Goal: Transaction & Acquisition: Purchase product/service

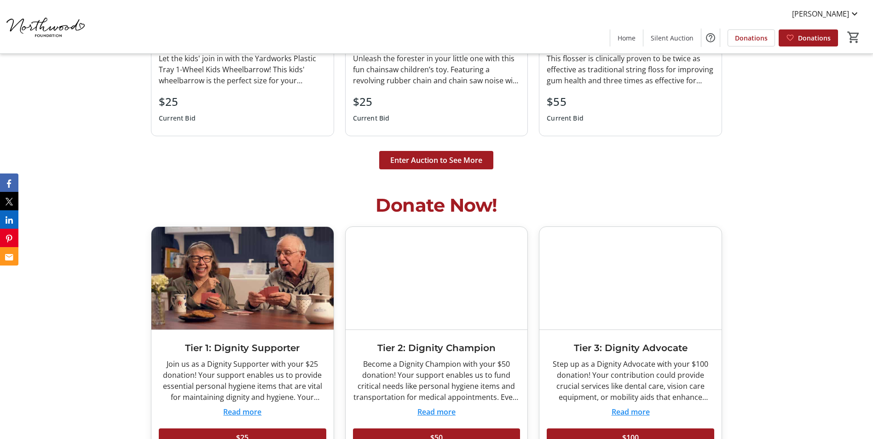
scroll to position [2565, 0]
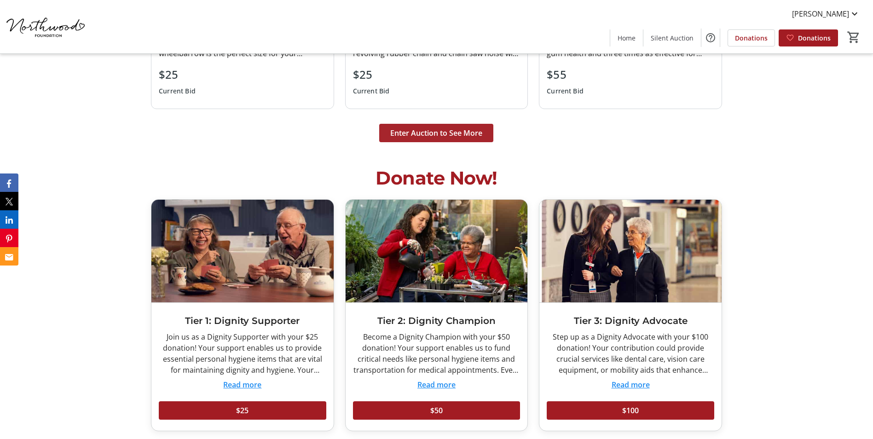
click at [410, 127] on span at bounding box center [436, 133] width 114 height 22
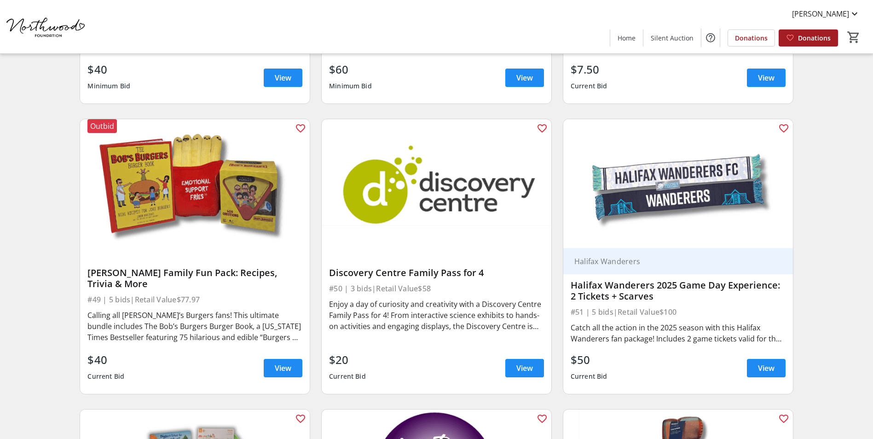
scroll to position [4537, 0]
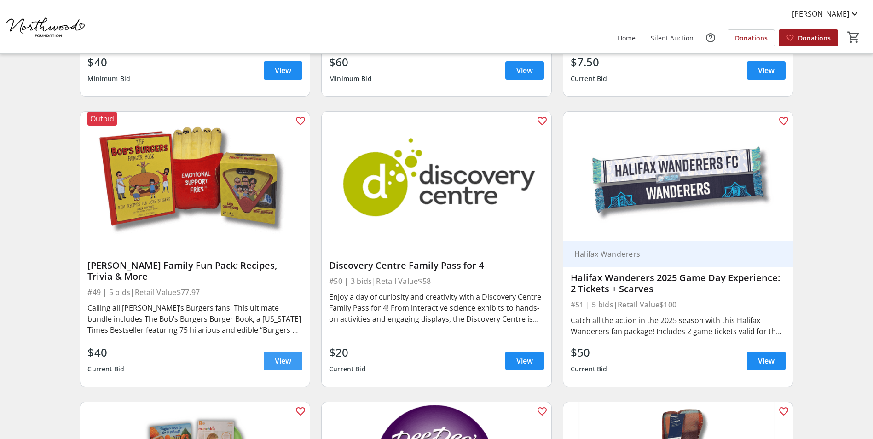
click at [277, 355] on span "View" at bounding box center [283, 360] width 17 height 11
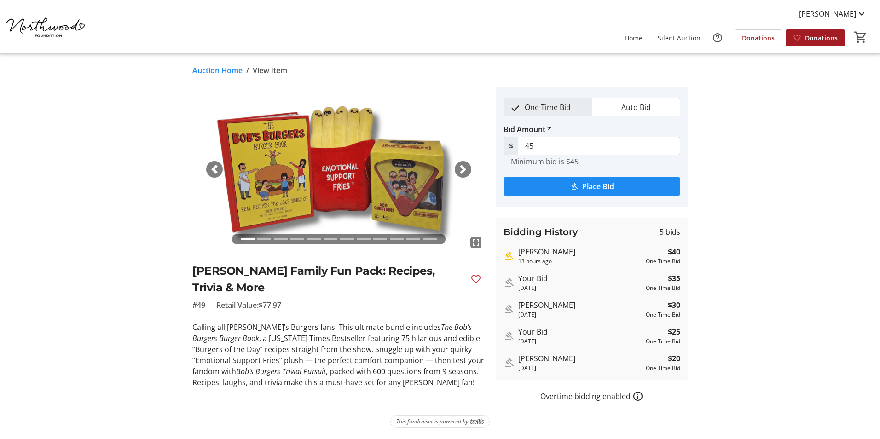
click at [193, 68] on link "Auction Home" at bounding box center [217, 70] width 50 height 11
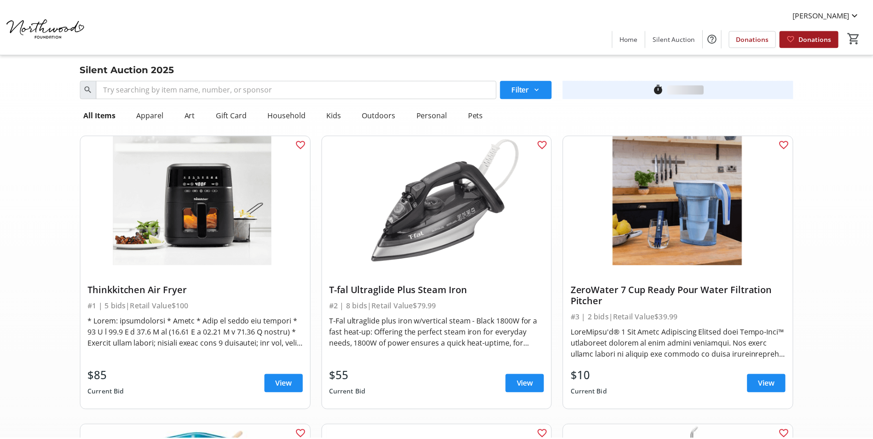
scroll to position [4537, 0]
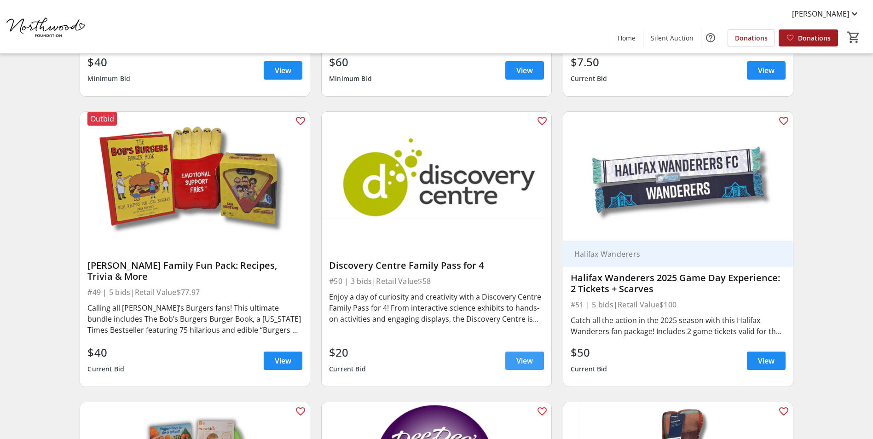
click at [532, 355] on span "View" at bounding box center [524, 360] width 17 height 11
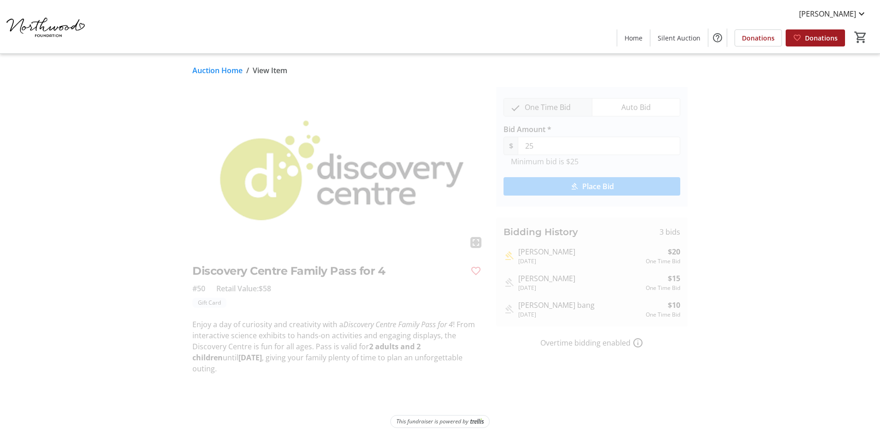
click at [213, 74] on link "Auction Home" at bounding box center [217, 70] width 50 height 11
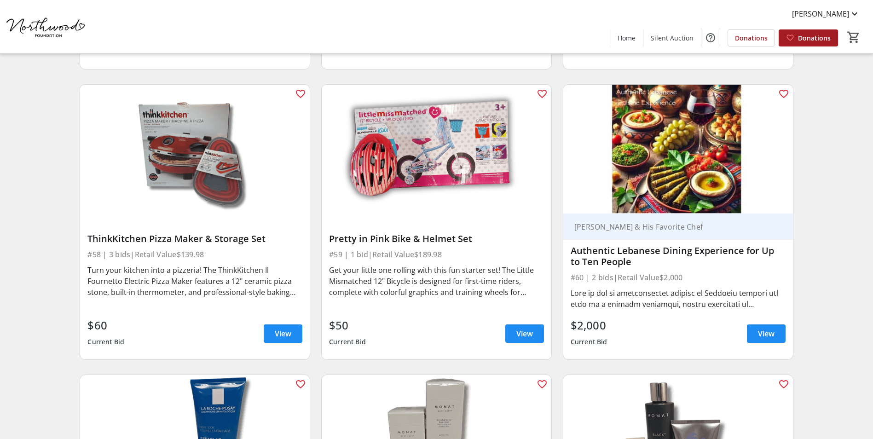
scroll to position [5474, 0]
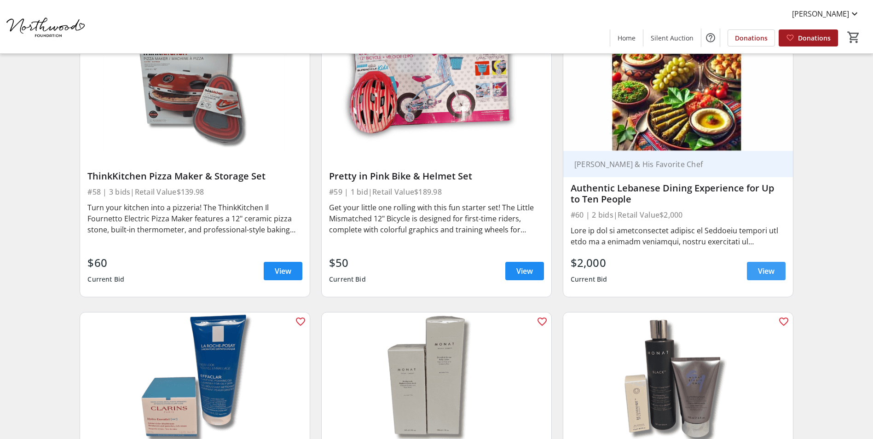
click at [753, 260] on span at bounding box center [766, 271] width 39 height 22
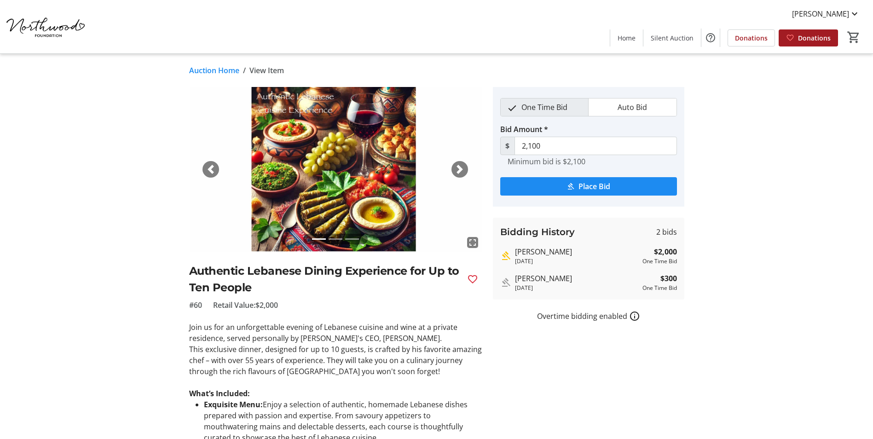
click at [201, 69] on link "Auction Home" at bounding box center [214, 70] width 50 height 11
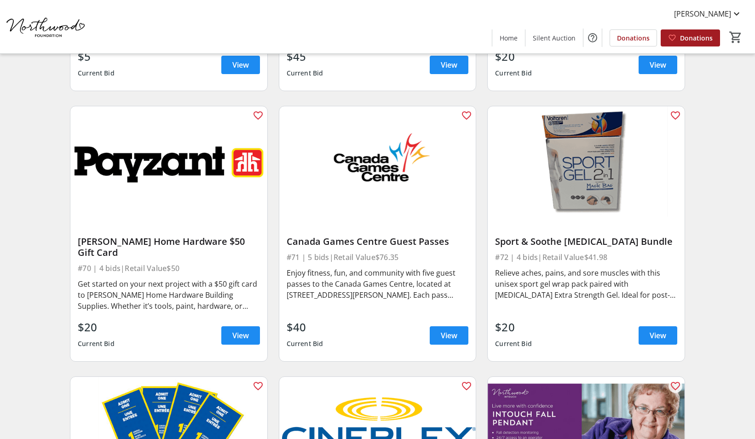
scroll to position [6139, 0]
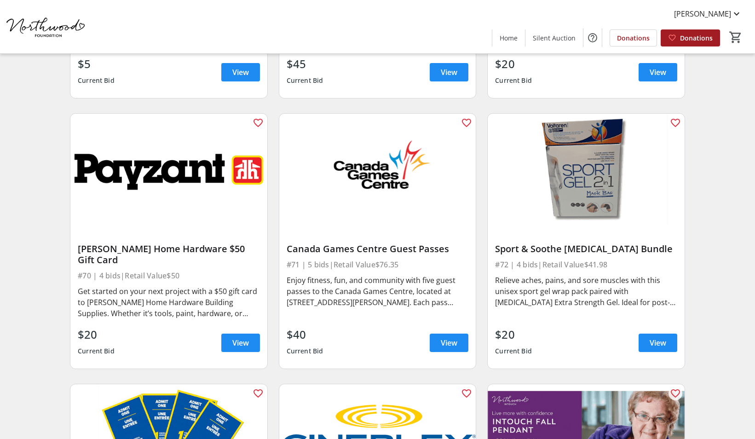
drag, startPoint x: 759, startPoint y: 410, endPoint x: 231, endPoint y: 308, distance: 537.4
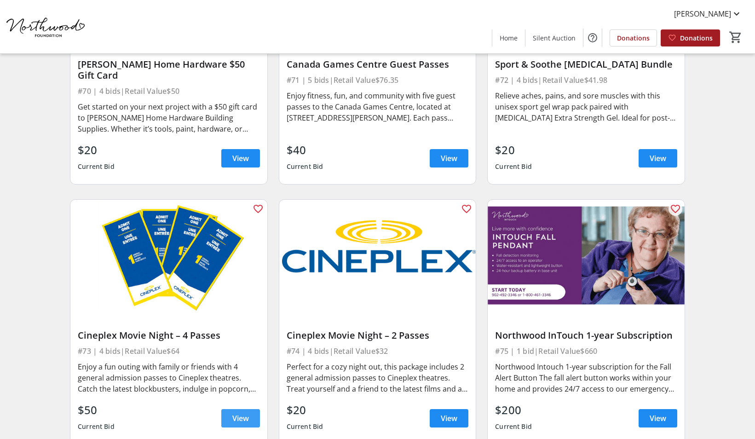
click at [229, 407] on span at bounding box center [240, 418] width 39 height 22
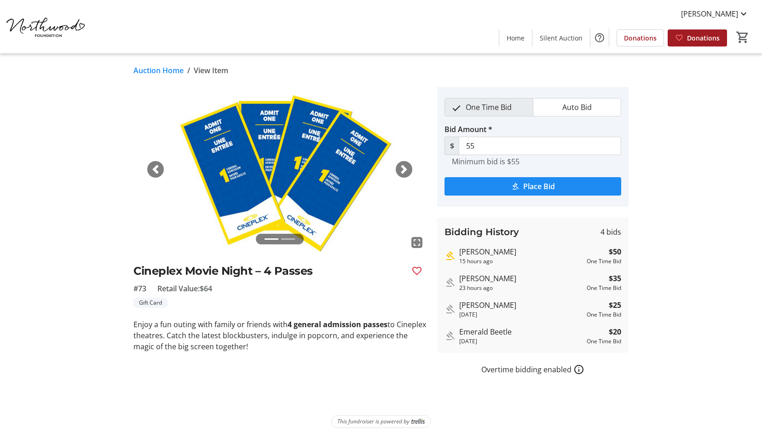
click at [167, 70] on link "Auction Home" at bounding box center [158, 70] width 50 height 11
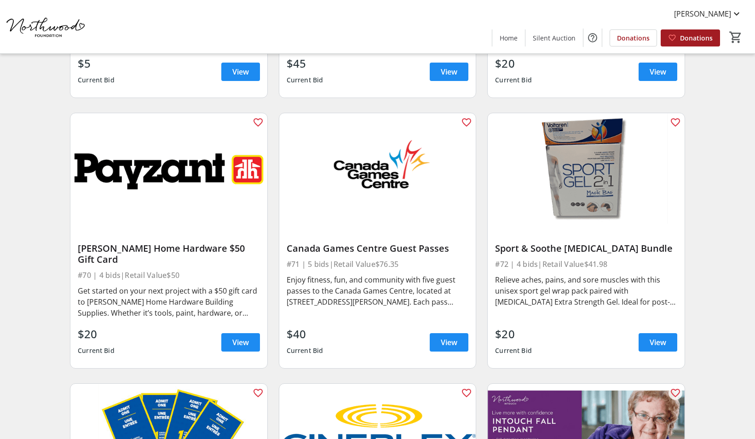
scroll to position [6117, 0]
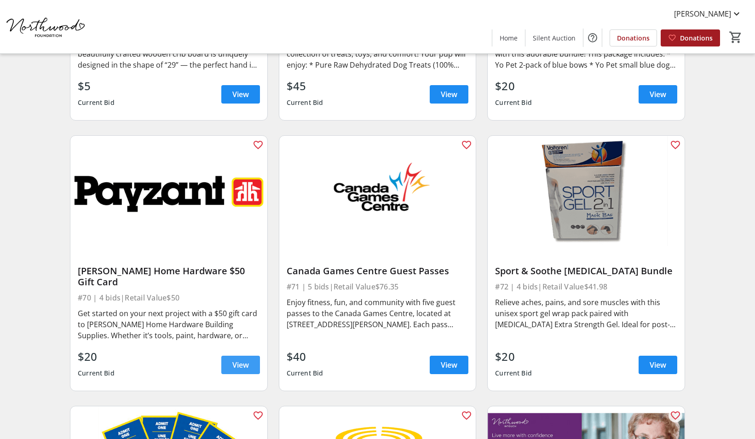
drag, startPoint x: 756, startPoint y: 408, endPoint x: 240, endPoint y: 330, distance: 522.4
click at [240, 359] on span "View" at bounding box center [240, 364] width 17 height 11
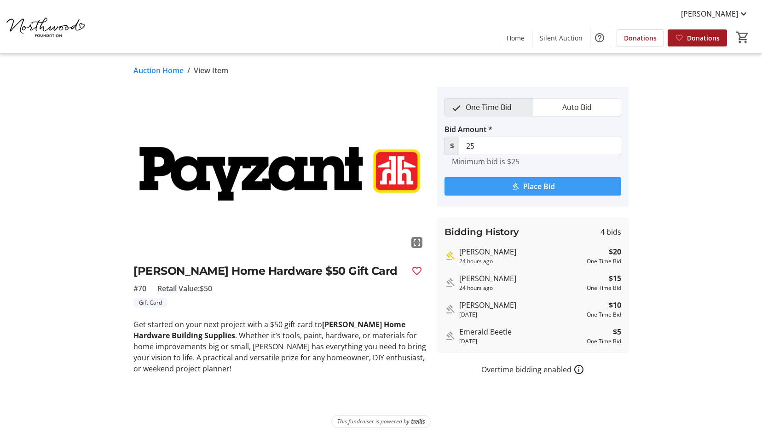
click at [525, 182] on span "Place Bid" at bounding box center [539, 186] width 32 height 11
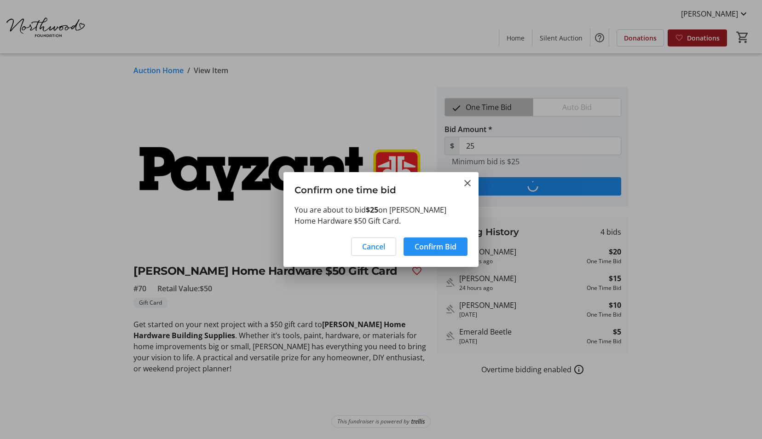
click at [426, 248] on span "Confirm Bid" at bounding box center [435, 246] width 42 height 11
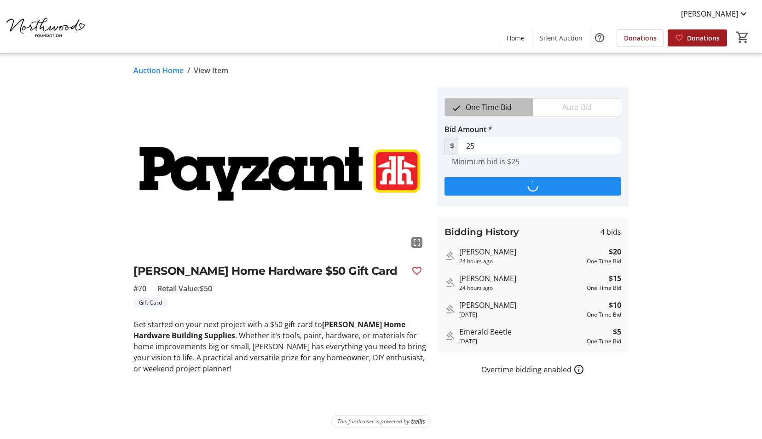
type input "30"
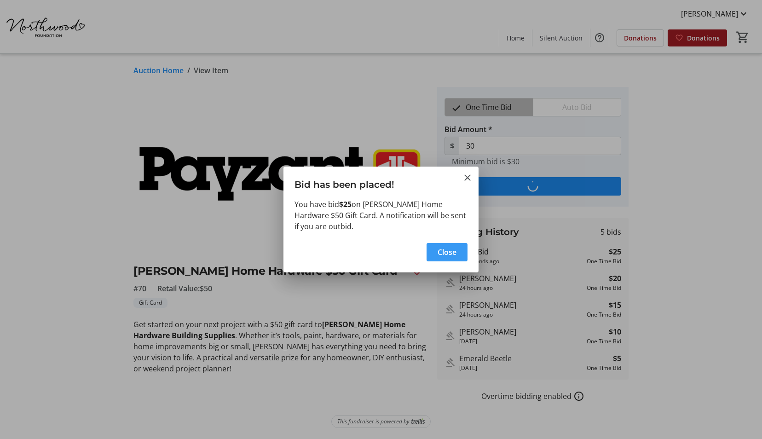
click at [443, 257] on span "Close" at bounding box center [446, 252] width 19 height 11
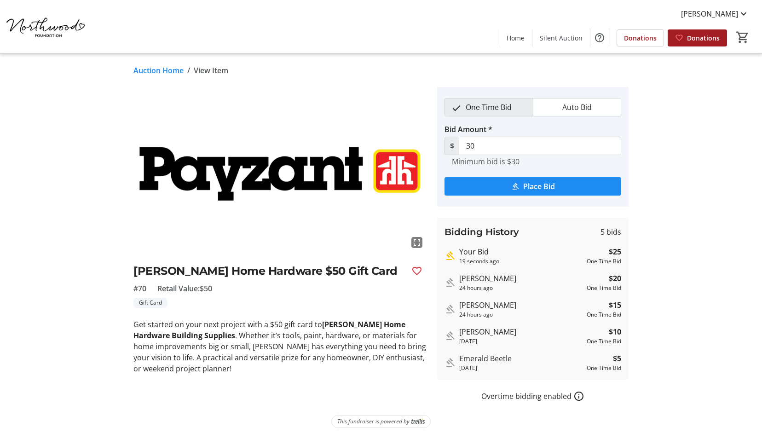
drag, startPoint x: 170, startPoint y: 71, endPoint x: 161, endPoint y: 89, distance: 20.4
click at [170, 71] on link "Auction Home" at bounding box center [158, 70] width 50 height 11
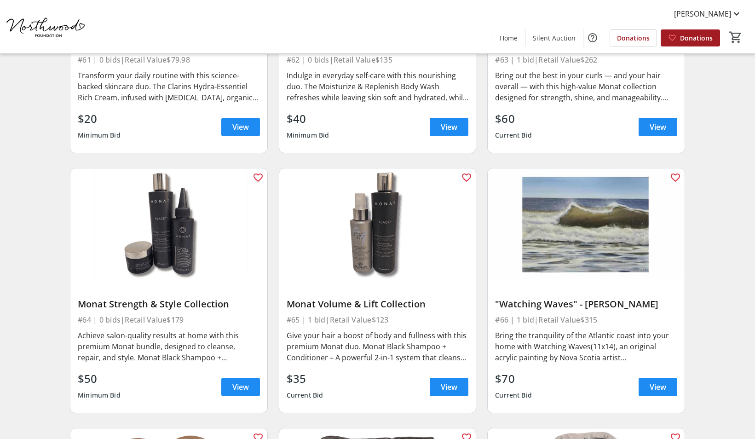
scroll to position [5549, 0]
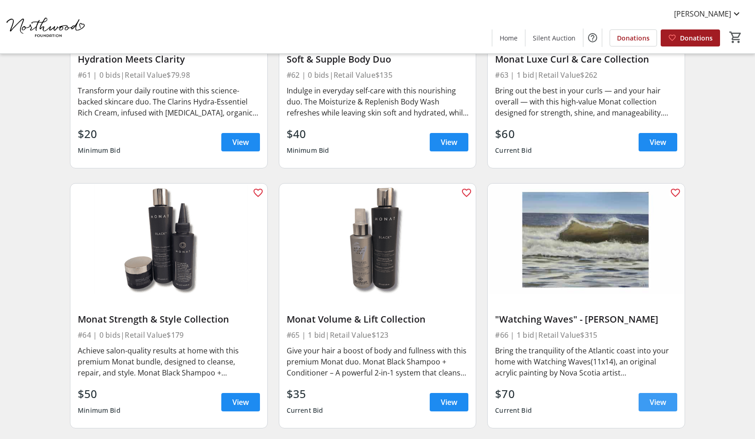
click at [650, 397] on span "View" at bounding box center [658, 402] width 17 height 11
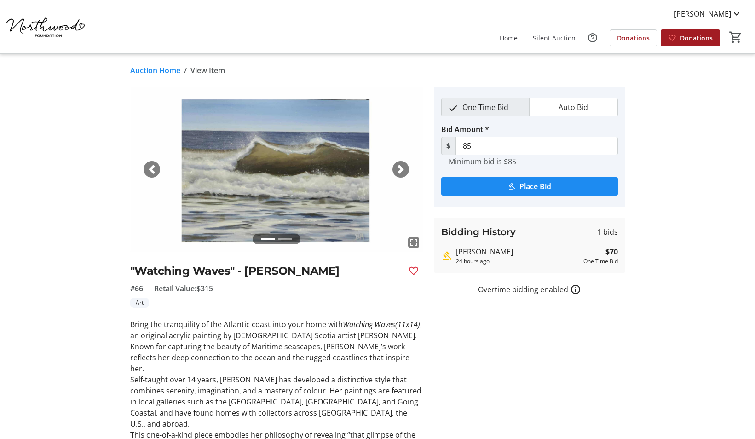
click at [162, 69] on link "Auction Home" at bounding box center [155, 70] width 50 height 11
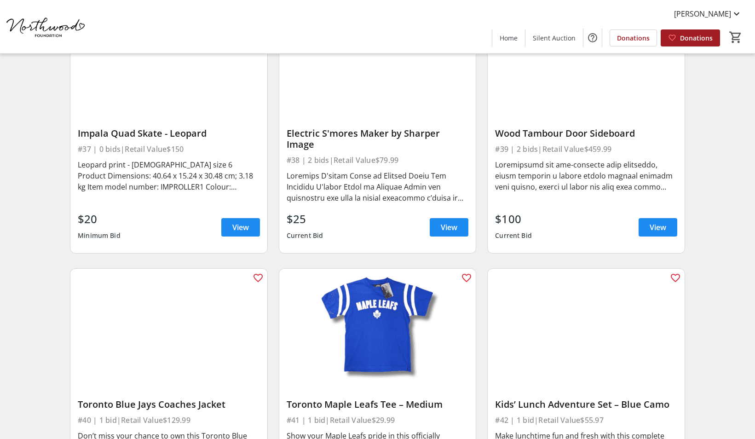
scroll to position [3287, 0]
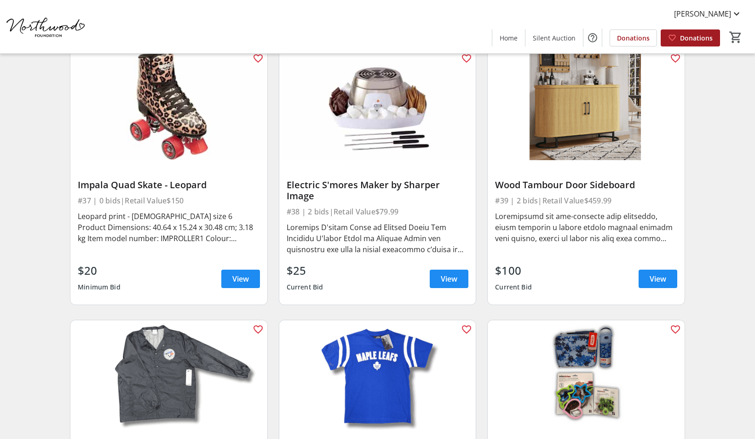
drag, startPoint x: 720, startPoint y: 141, endPoint x: 479, endPoint y: 88, distance: 247.2
click at [720, 141] on div "Search Filter timer_outline Ends in 18d 8h 6m 0s All Items Apparel Art Gift Car…" at bounding box center [377, 138] width 751 height 6699
